Goal: Check status: Check status

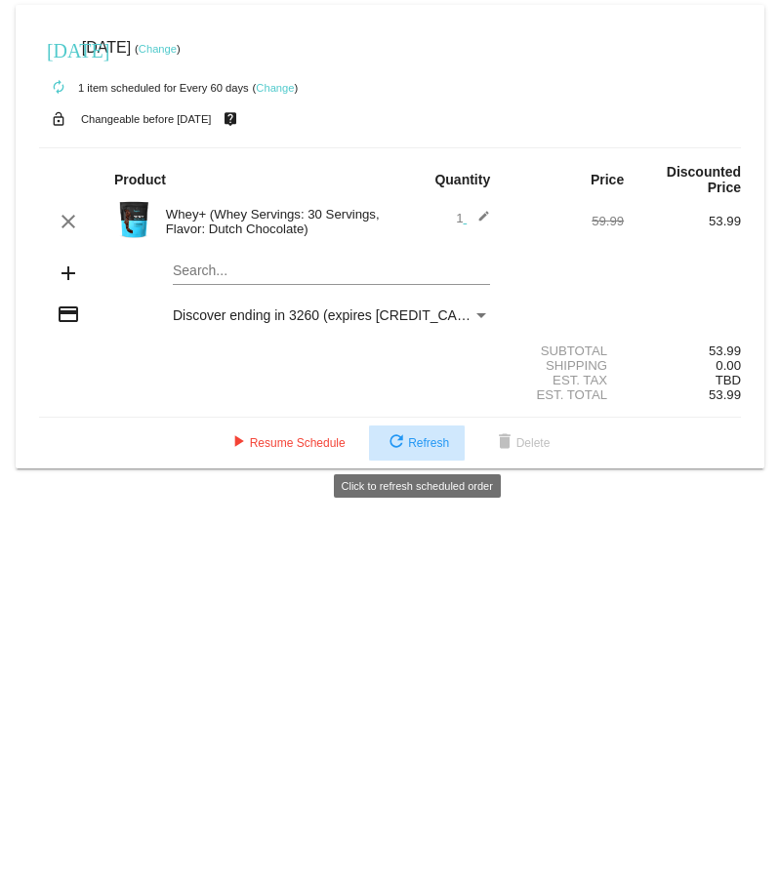
click at [413, 436] on span "refresh Refresh" at bounding box center [417, 443] width 64 height 14
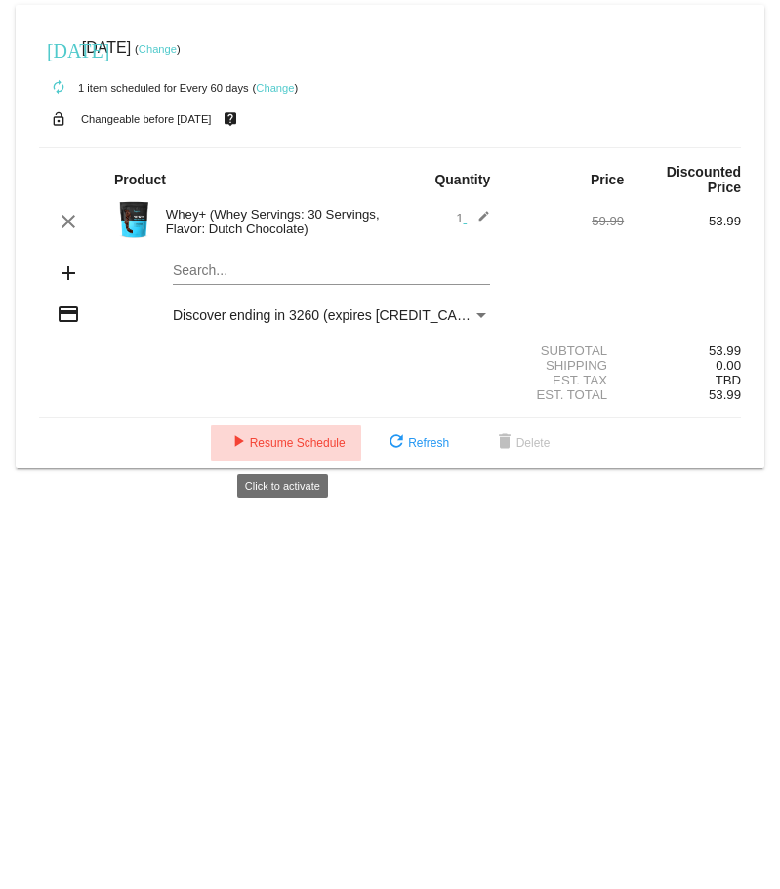
click at [310, 441] on span "play_arrow Resume Schedule" at bounding box center [286, 443] width 119 height 14
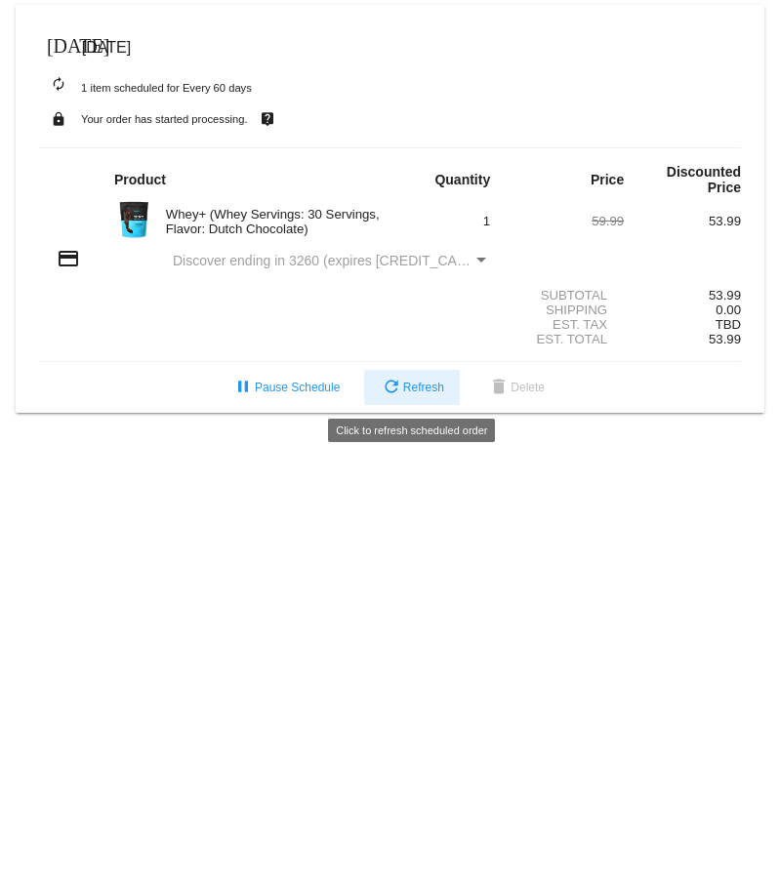
click at [403, 381] on span "refresh Refresh" at bounding box center [412, 388] width 64 height 14
click at [131, 51] on span "[DATE]" at bounding box center [106, 47] width 49 height 17
click at [412, 145] on span "refresh Refresh" at bounding box center [412, 388] width 64 height 14
click at [145, 145] on img at bounding box center [133, 219] width 39 height 39
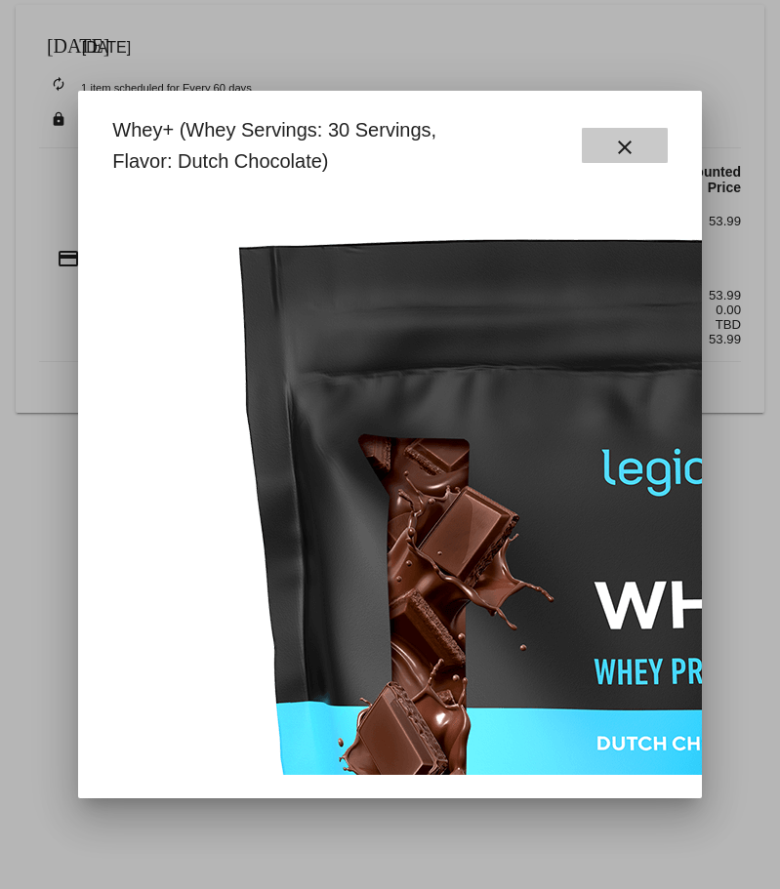
click at [641, 144] on button "close" at bounding box center [625, 145] width 86 height 35
